Goal: Transaction & Acquisition: Purchase product/service

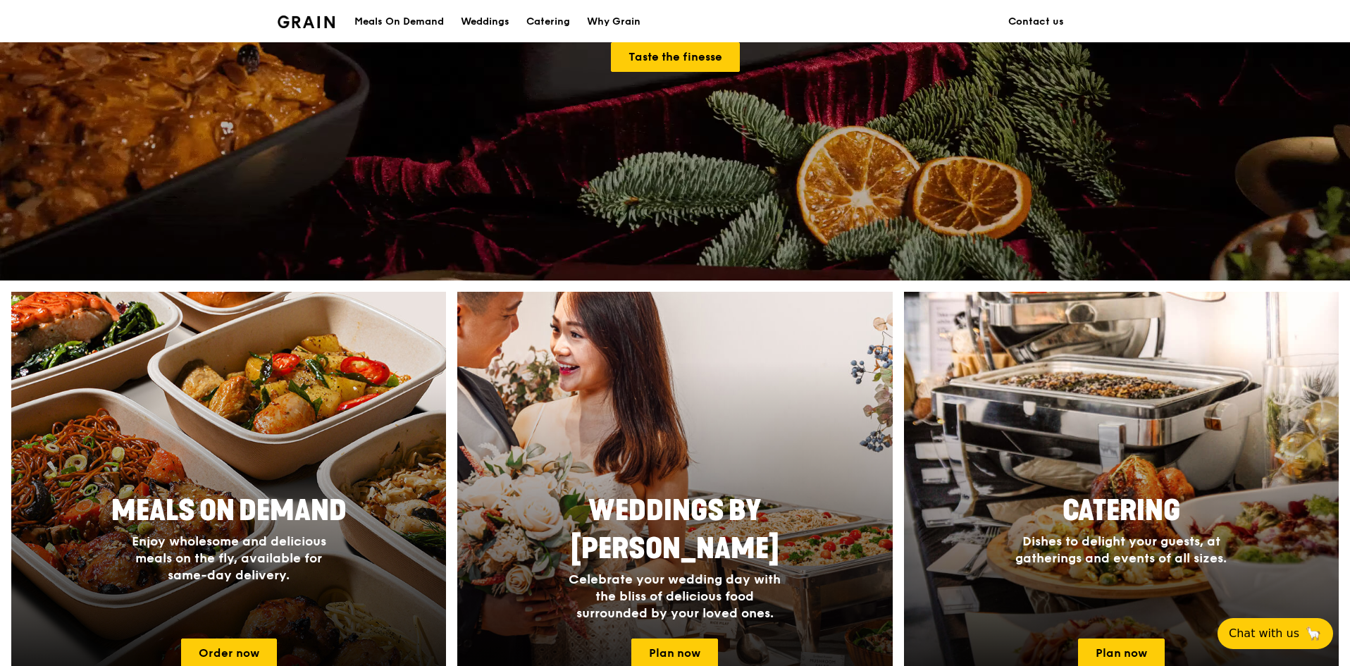
scroll to position [493, 0]
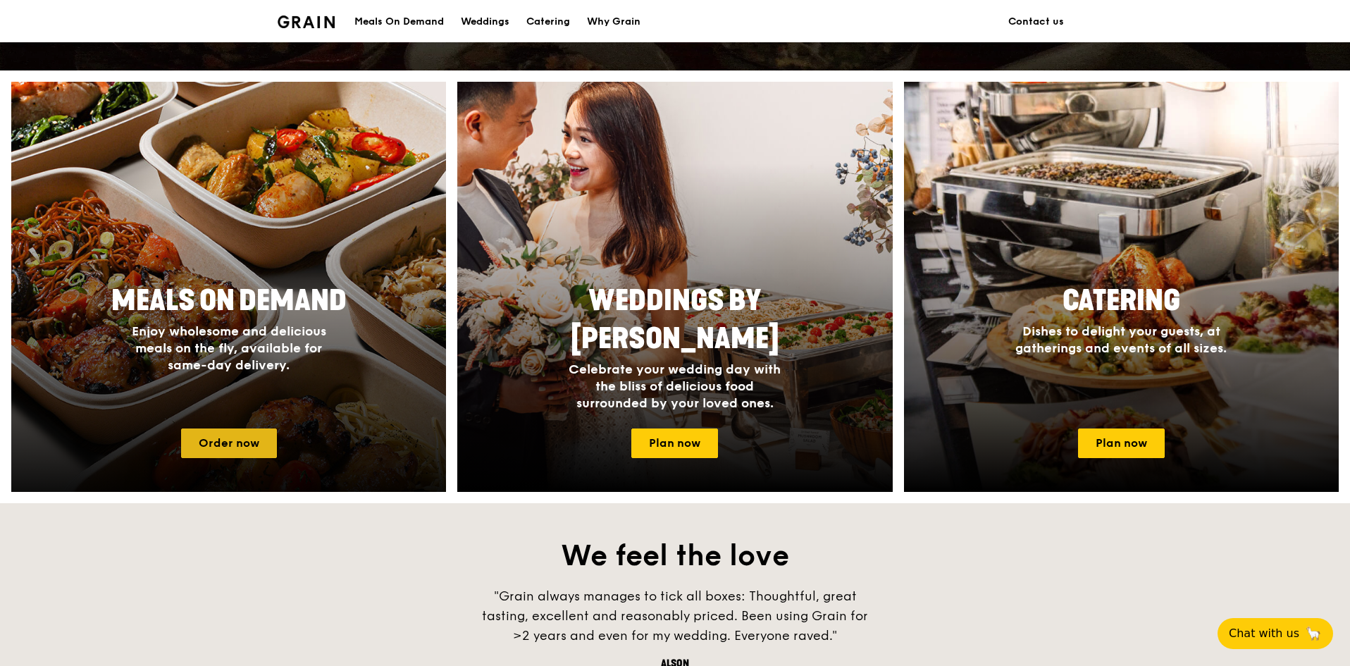
click at [212, 448] on link "Order now" at bounding box center [229, 443] width 96 height 30
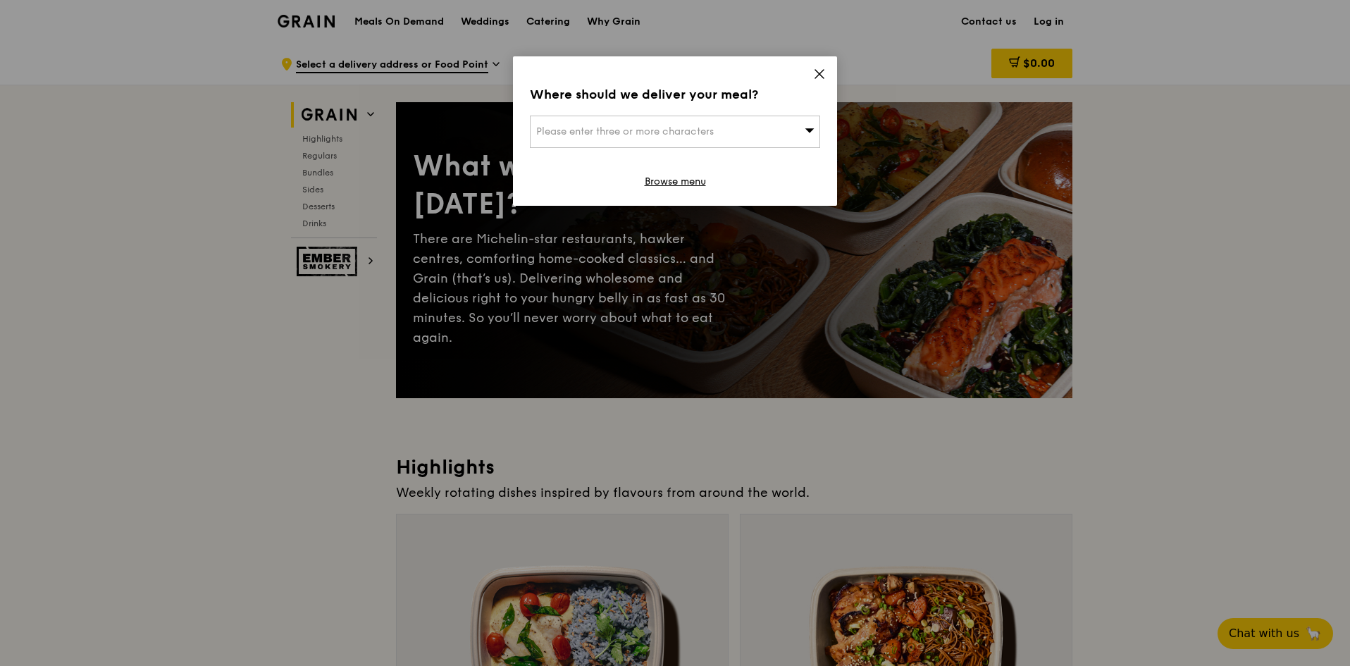
click at [779, 128] on div "Please enter three or more characters" at bounding box center [675, 132] width 290 height 32
click at [762, 132] on input "search" at bounding box center [675, 131] width 289 height 31
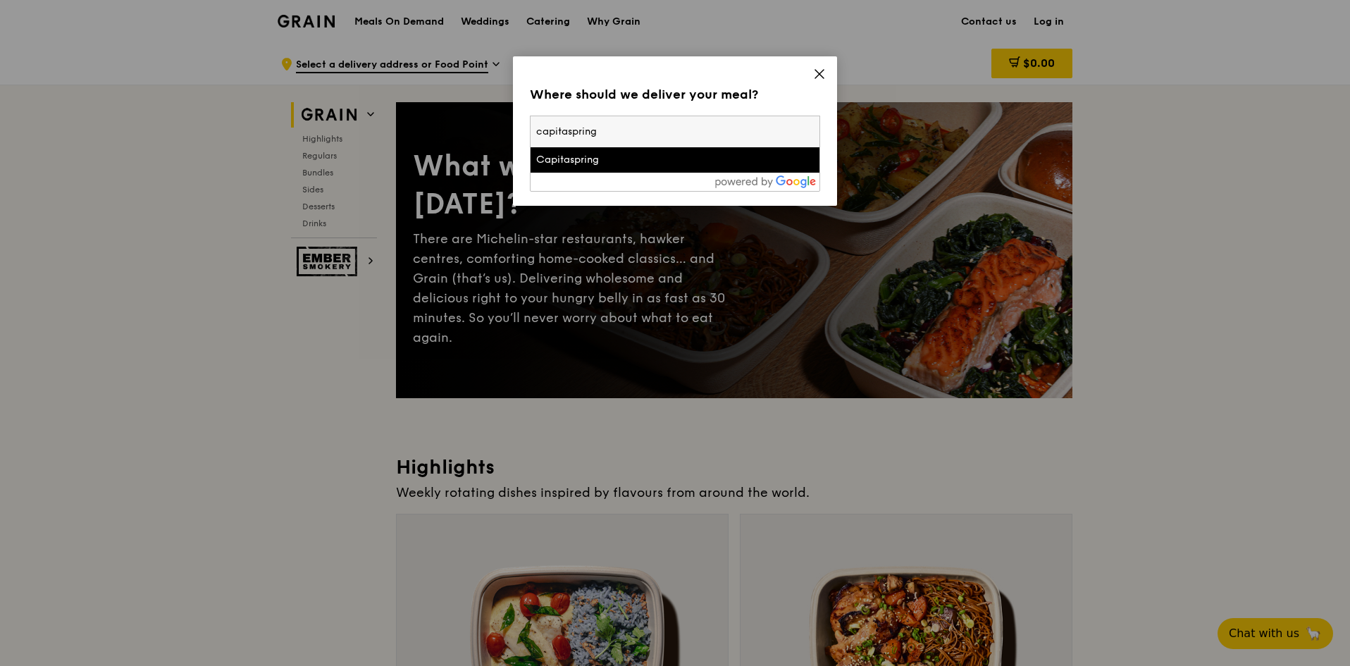
type input "capitaspring"
click at [693, 152] on li "Capitaspring" at bounding box center [675, 159] width 289 height 25
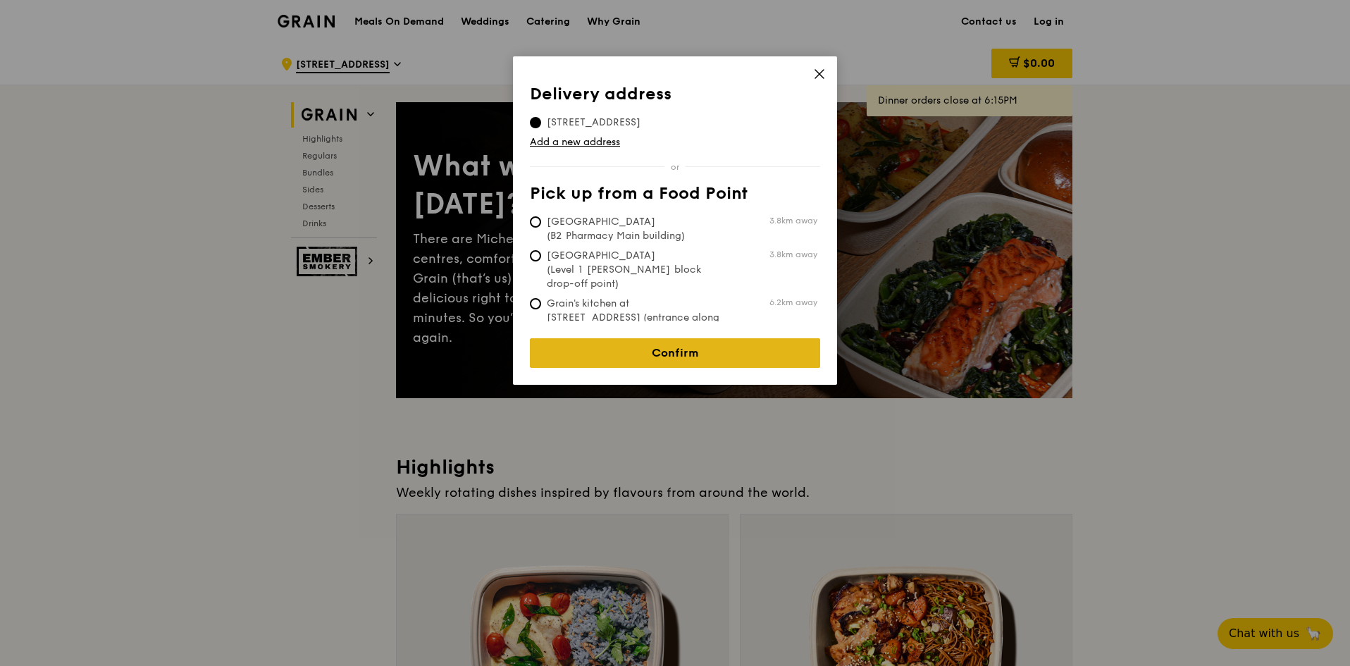
click at [653, 349] on link "Confirm" at bounding box center [675, 353] width 290 height 30
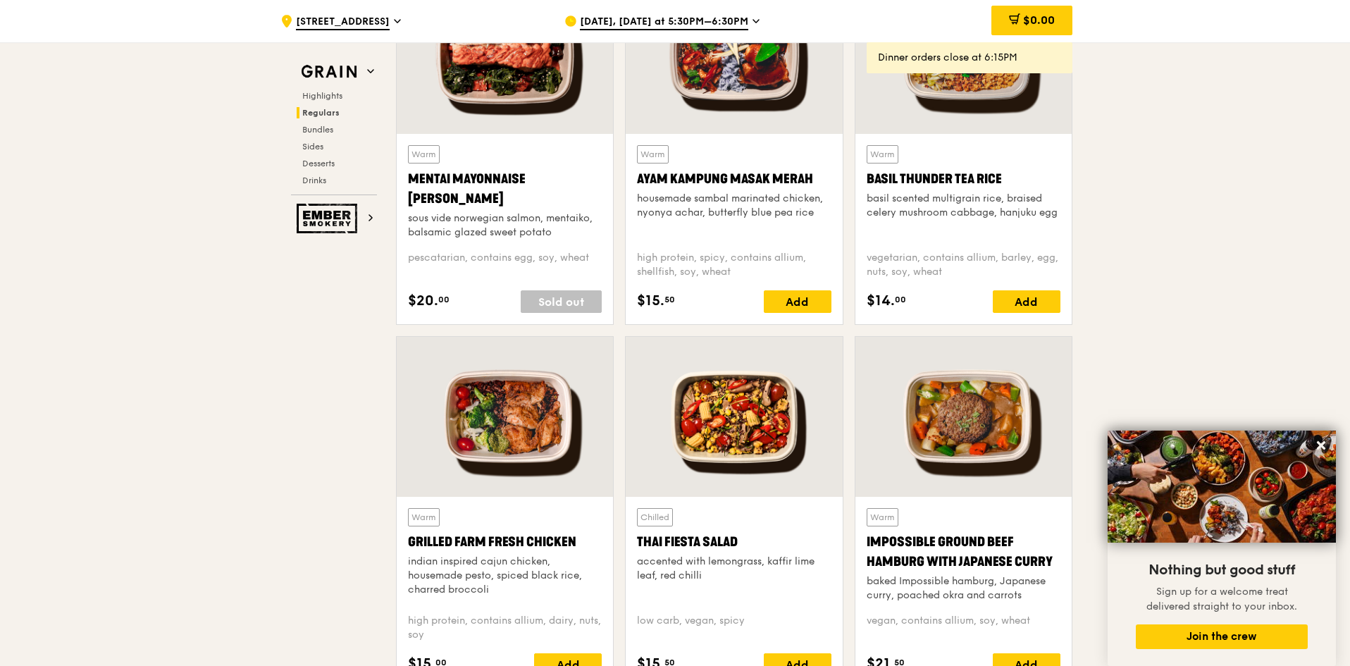
scroll to position [1339, 0]
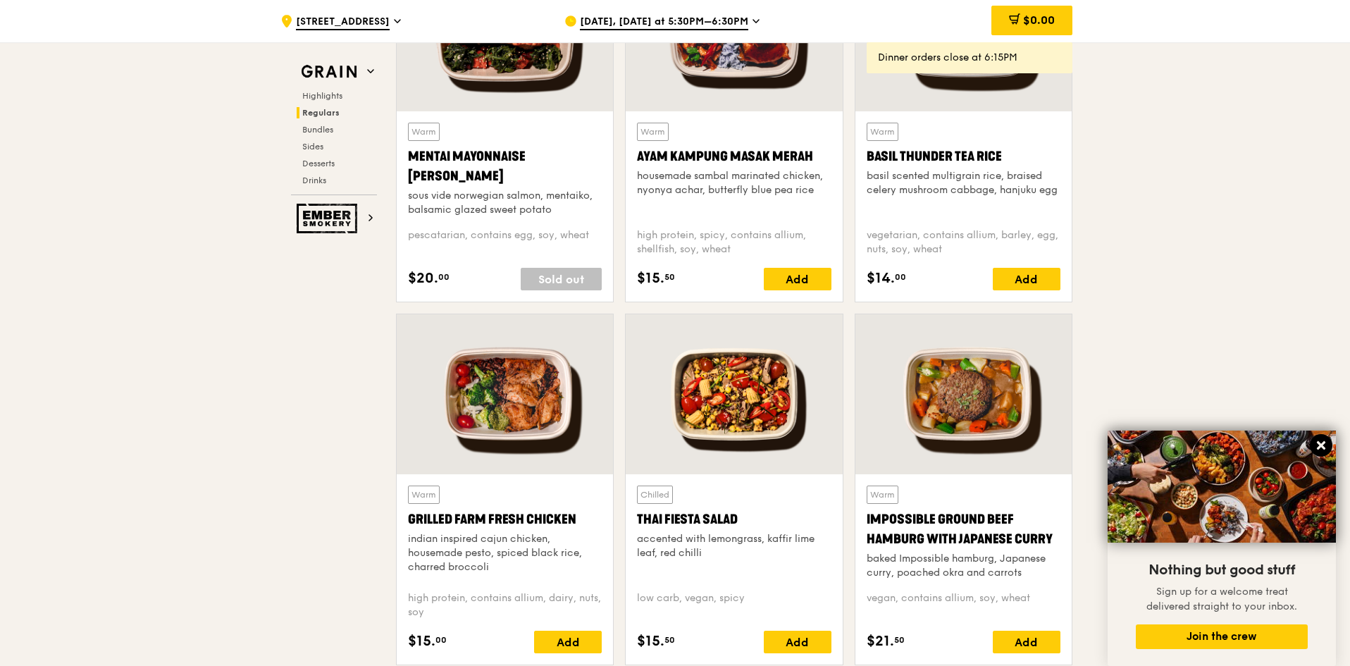
click at [1321, 440] on icon at bounding box center [1321, 445] width 13 height 13
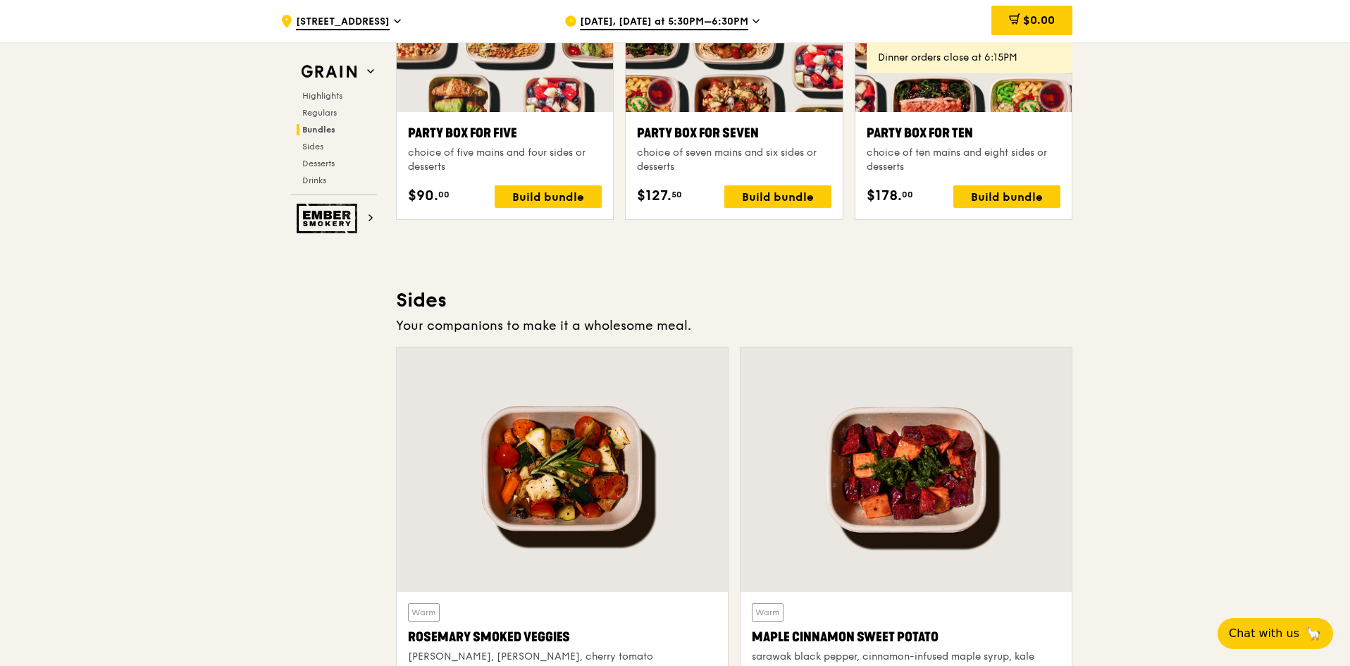
scroll to position [2819, 0]
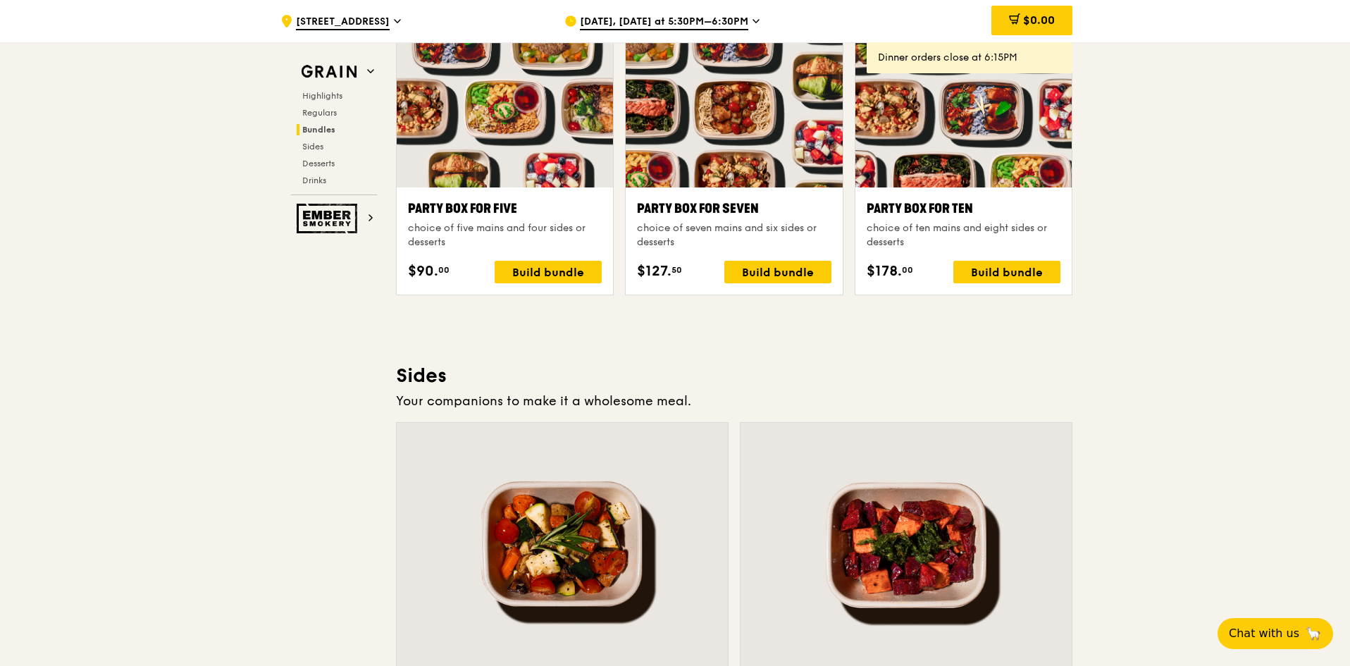
click at [687, 16] on span "[DATE], [DATE] at 5:30PM–6:30PM" at bounding box center [664, 23] width 168 height 16
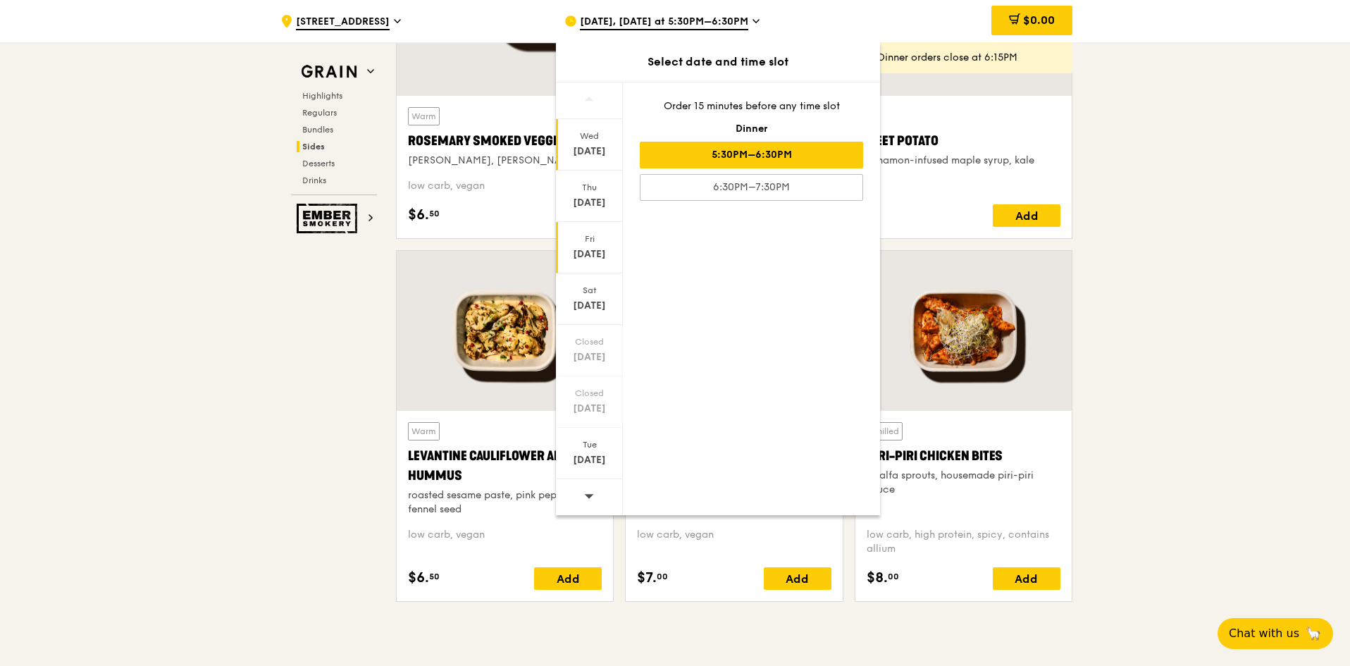
scroll to position [3453, 0]
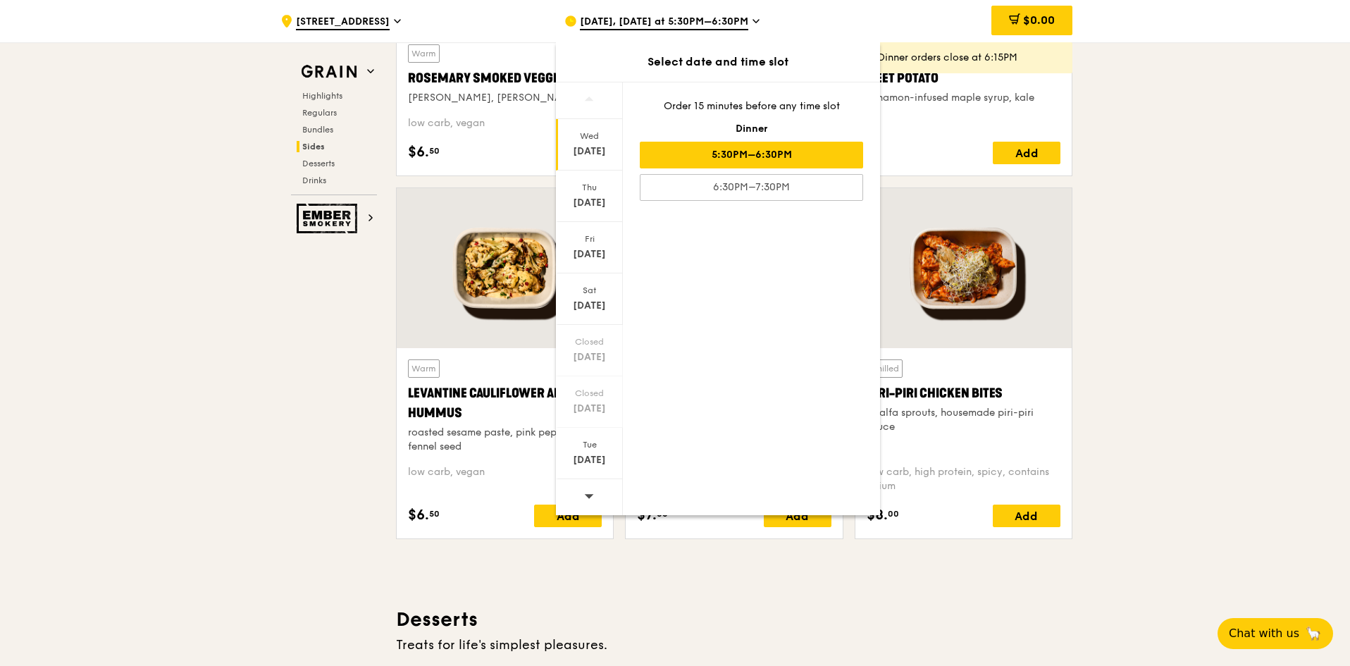
click at [584, 488] on div at bounding box center [589, 497] width 67 height 36
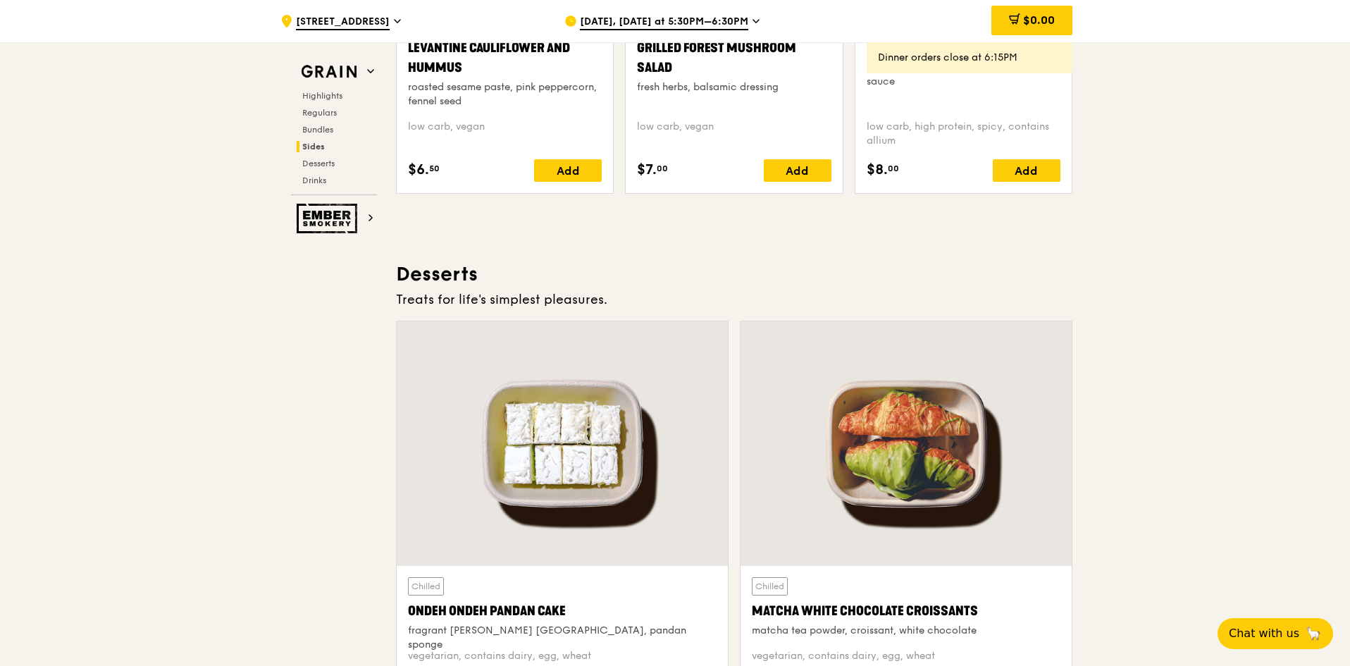
scroll to position [3713, 0]
